Goal: Task Accomplishment & Management: Use online tool/utility

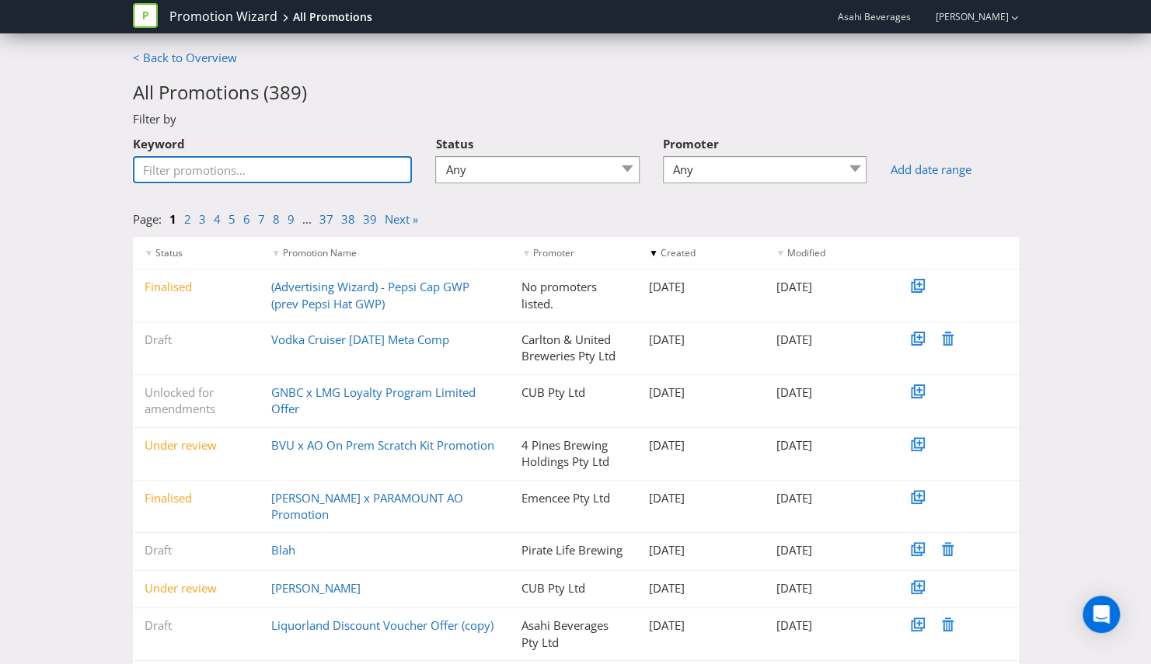
click at [330, 167] on input "Keyword" at bounding box center [273, 169] width 280 height 27
type input "ALH"
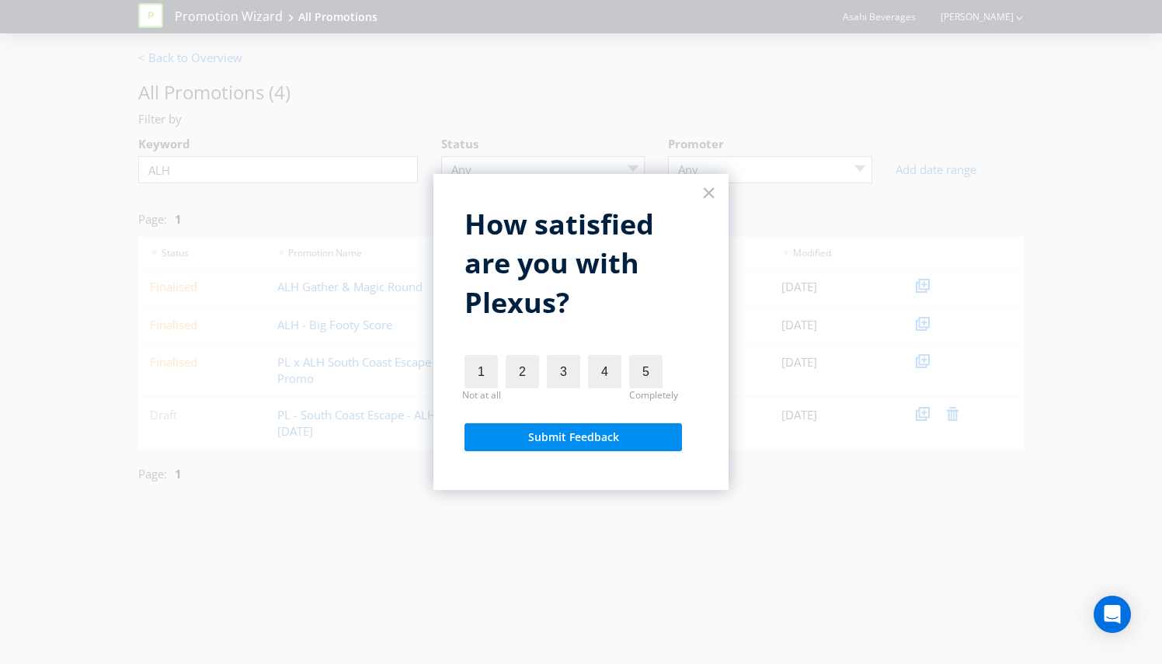
click at [733, 197] on div at bounding box center [581, 332] width 1162 height 664
click at [716, 194] on div "× How satisfied are you with Plexus? 1 Not at all 2 3 4 5 Completely Submit Fee…" at bounding box center [581, 332] width 295 height 316
click at [707, 193] on button "×" at bounding box center [709, 192] width 15 height 25
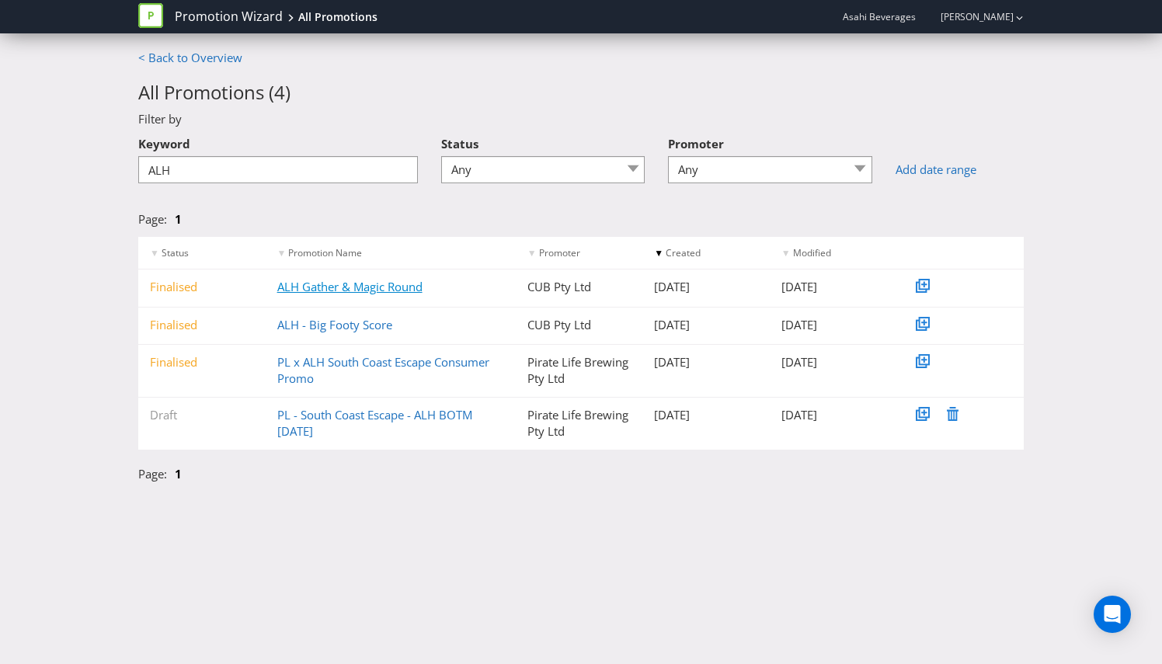
click at [339, 287] on link "ALH Gather & Magic Round" at bounding box center [349, 287] width 145 height 16
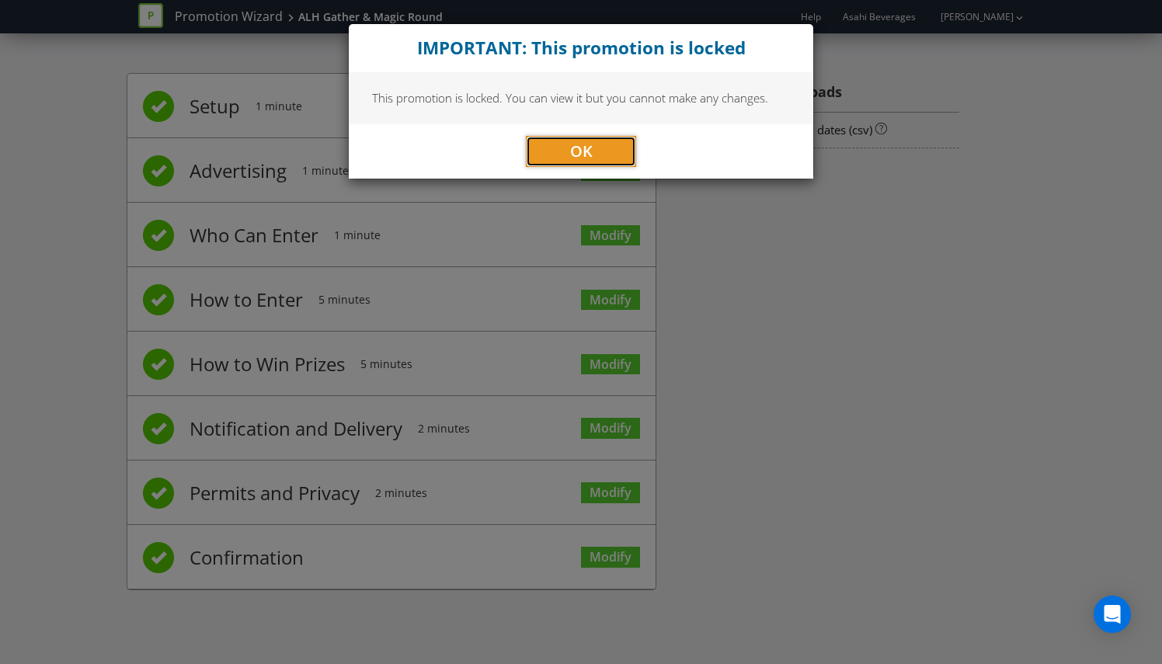
click at [614, 152] on button "OK" at bounding box center [581, 151] width 110 height 31
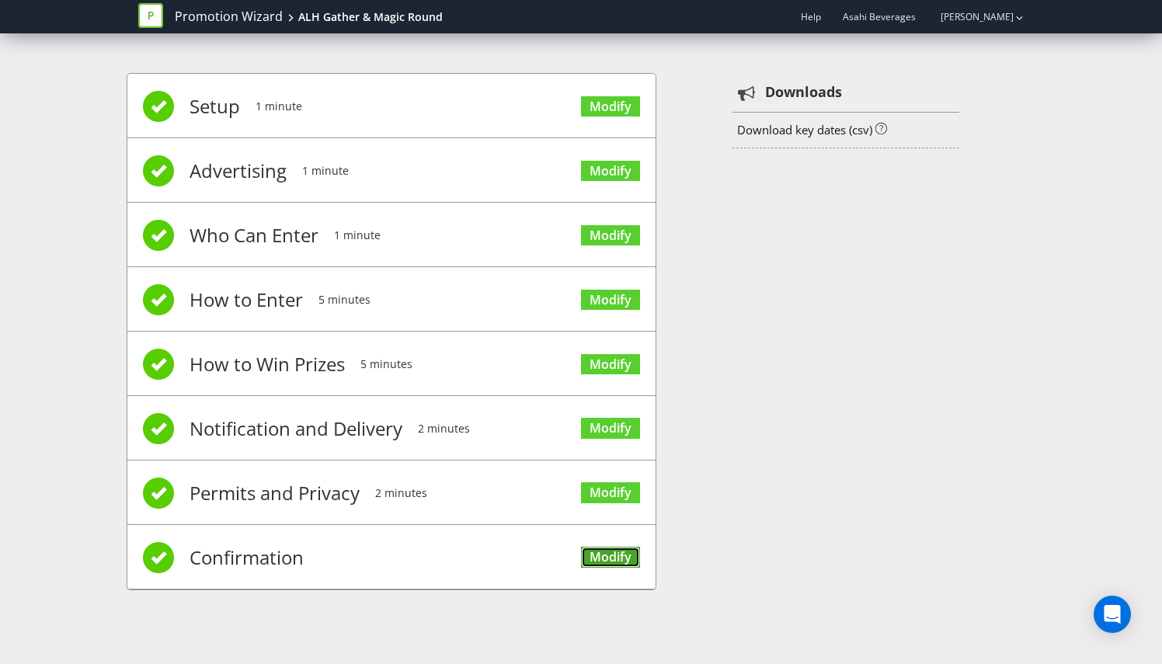
click at [615, 550] on link "Modify" at bounding box center [610, 557] width 59 height 21
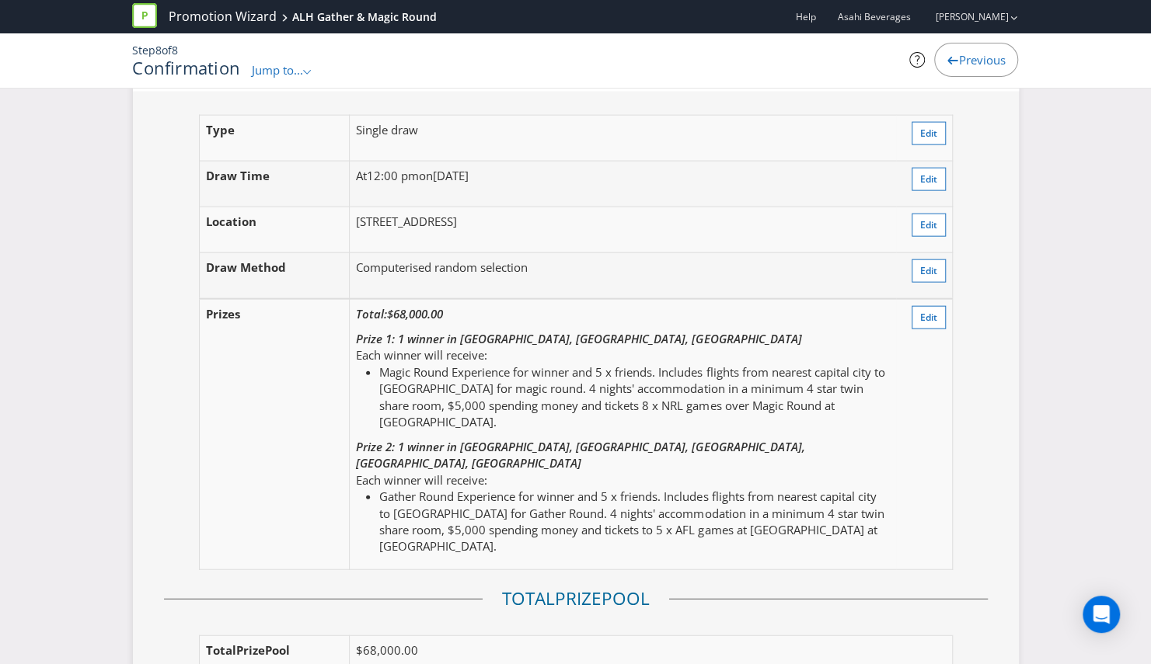
scroll to position [1943, 0]
